Goal: Information Seeking & Learning: Learn about a topic

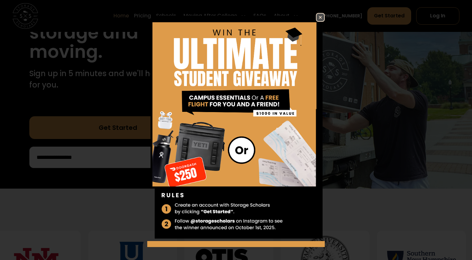
scroll to position [105, 0]
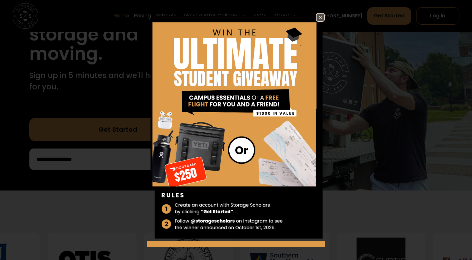
click at [317, 15] on img at bounding box center [321, 18] width 8 height 8
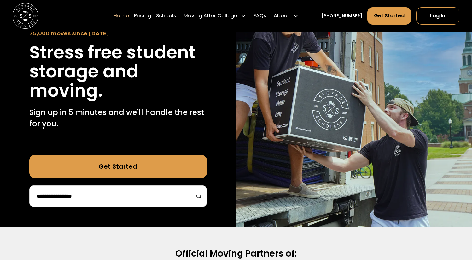
scroll to position [62, 0]
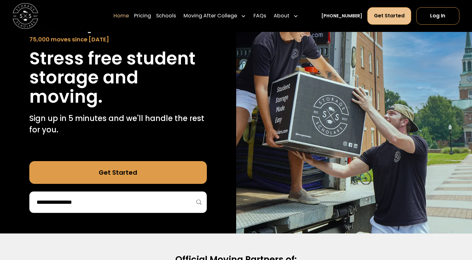
click at [377, 18] on link "Get Started" at bounding box center [389, 15] width 44 height 17
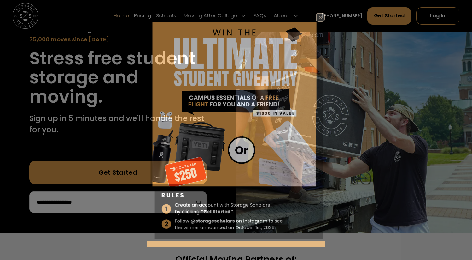
click at [149, 14] on img at bounding box center [236, 127] width 178 height 228
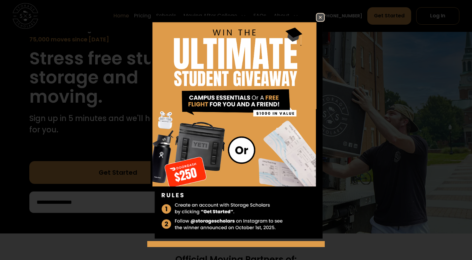
click at [317, 18] on img at bounding box center [321, 18] width 8 height 8
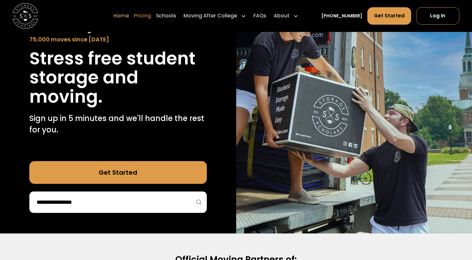
click at [151, 19] on link "Pricing" at bounding box center [142, 16] width 17 height 18
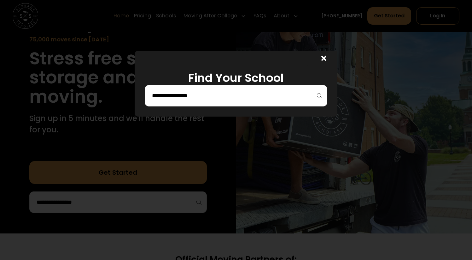
click at [273, 94] on input "search" at bounding box center [235, 95] width 169 height 11
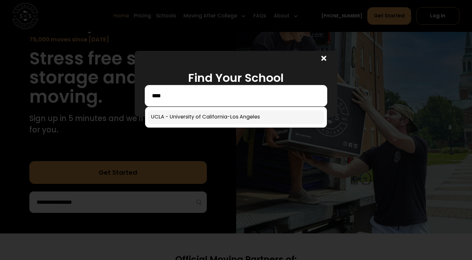
type input "****"
click at [268, 122] on link at bounding box center [236, 117] width 176 height 14
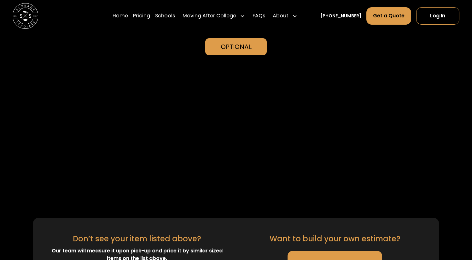
scroll to position [1486, 0]
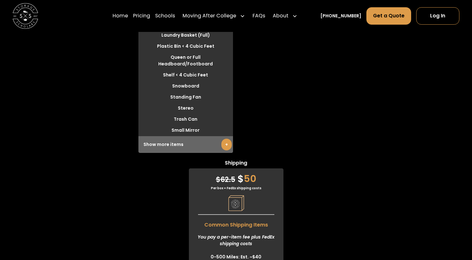
scroll to position [1922, 0]
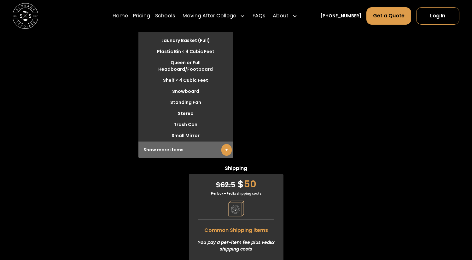
click at [224, 144] on link "+" at bounding box center [226, 150] width 10 height 12
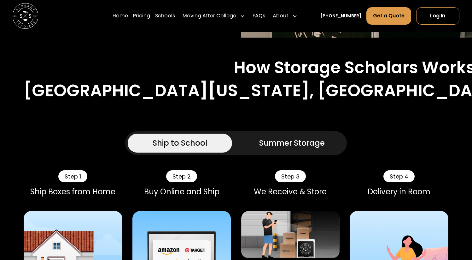
scroll to position [328, 0]
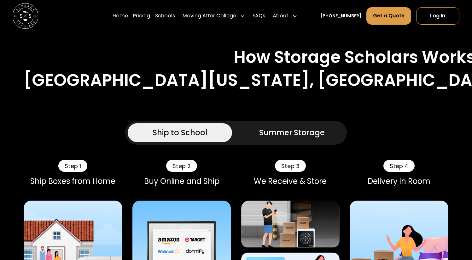
click at [277, 127] on div "Summer Storage" at bounding box center [292, 132] width 66 height 11
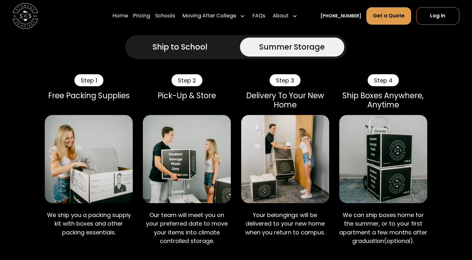
scroll to position [413, 0]
